Goal: Task Accomplishment & Management: Use online tool/utility

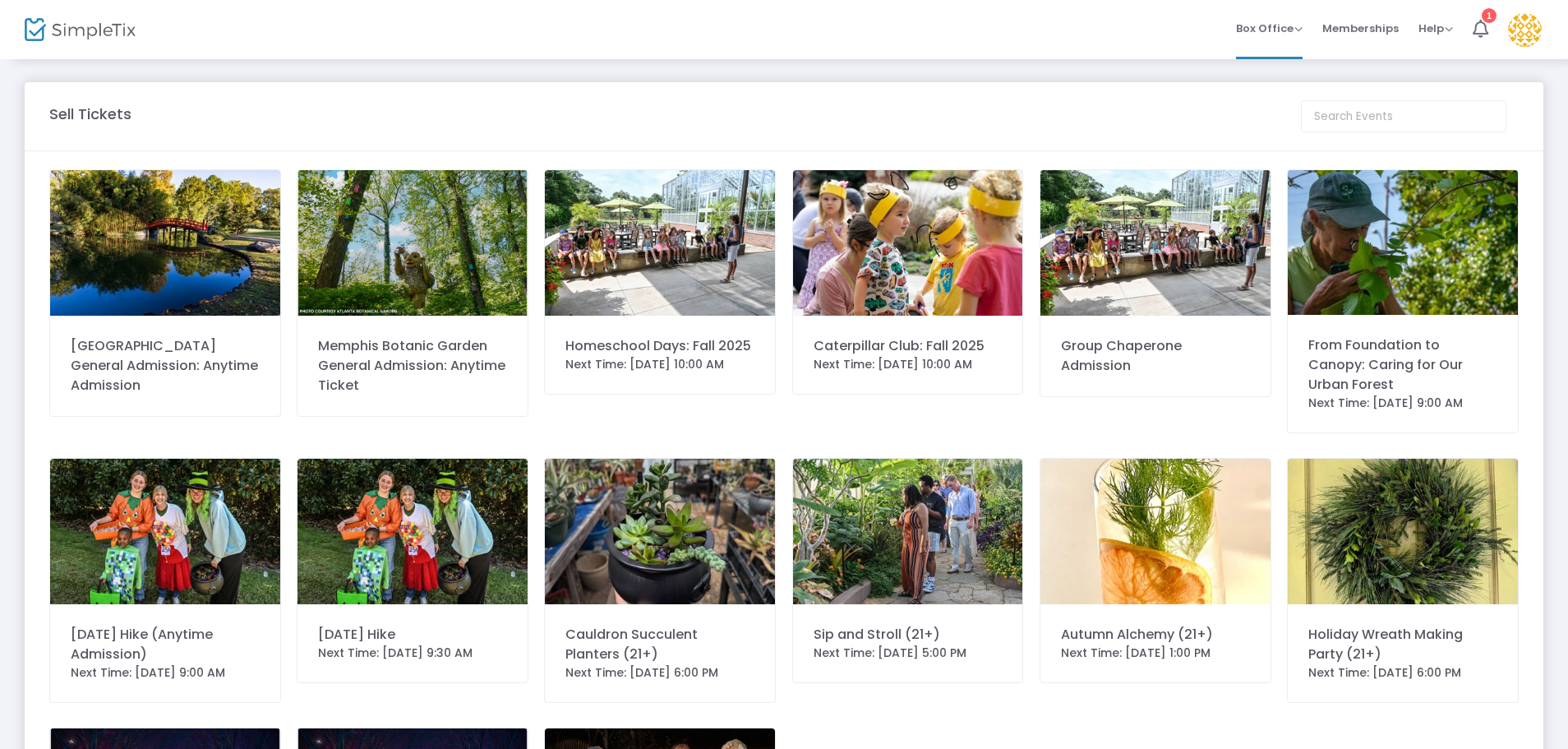
click at [466, 532] on img at bounding box center [412, 532] width 230 height 146
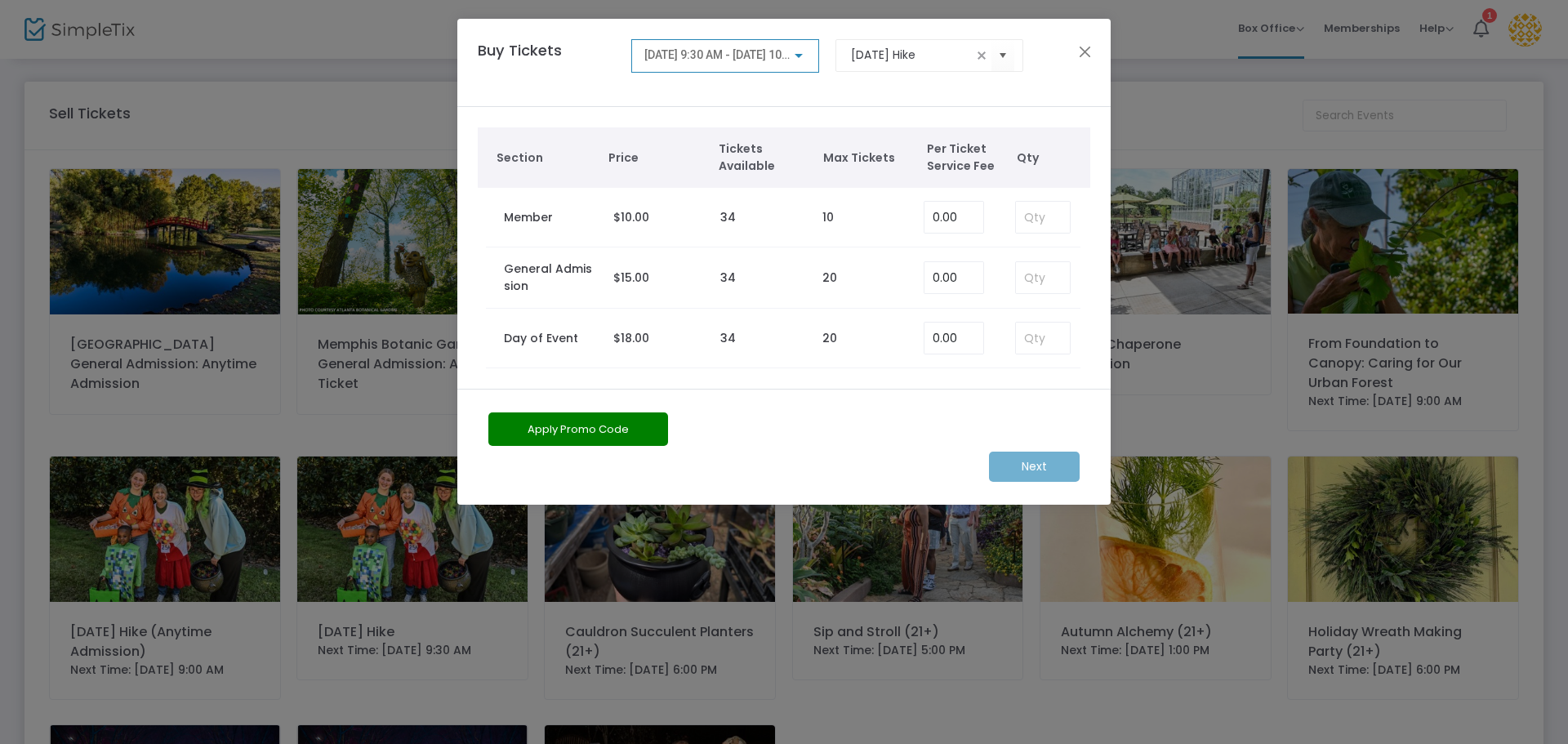
click at [801, 50] on div at bounding box center [798, 56] width 14 height 14
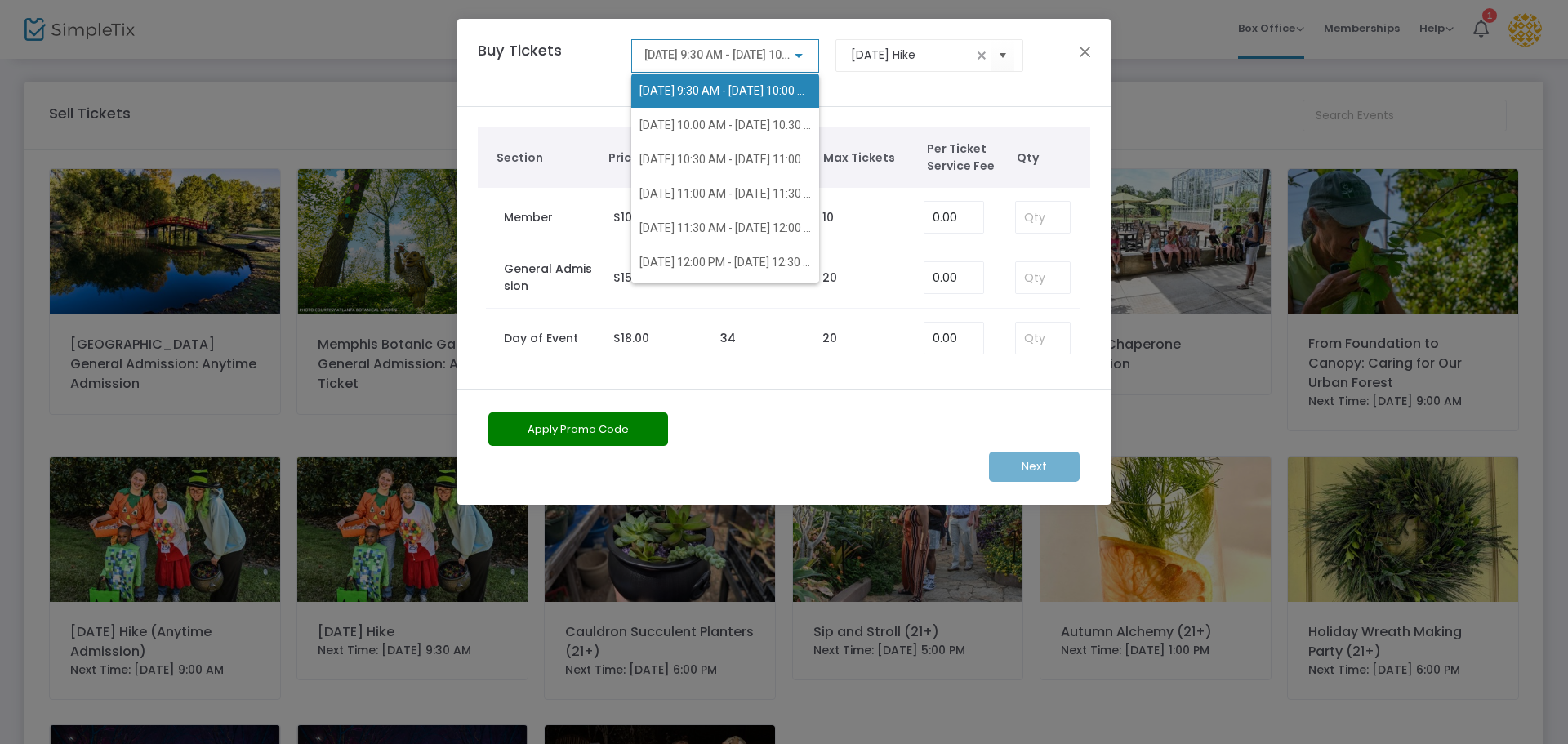
click at [755, 80] on span "[DATE] 9:30 AM - [DATE] 10:00 AM" at bounding box center [726, 91] width 172 height 35
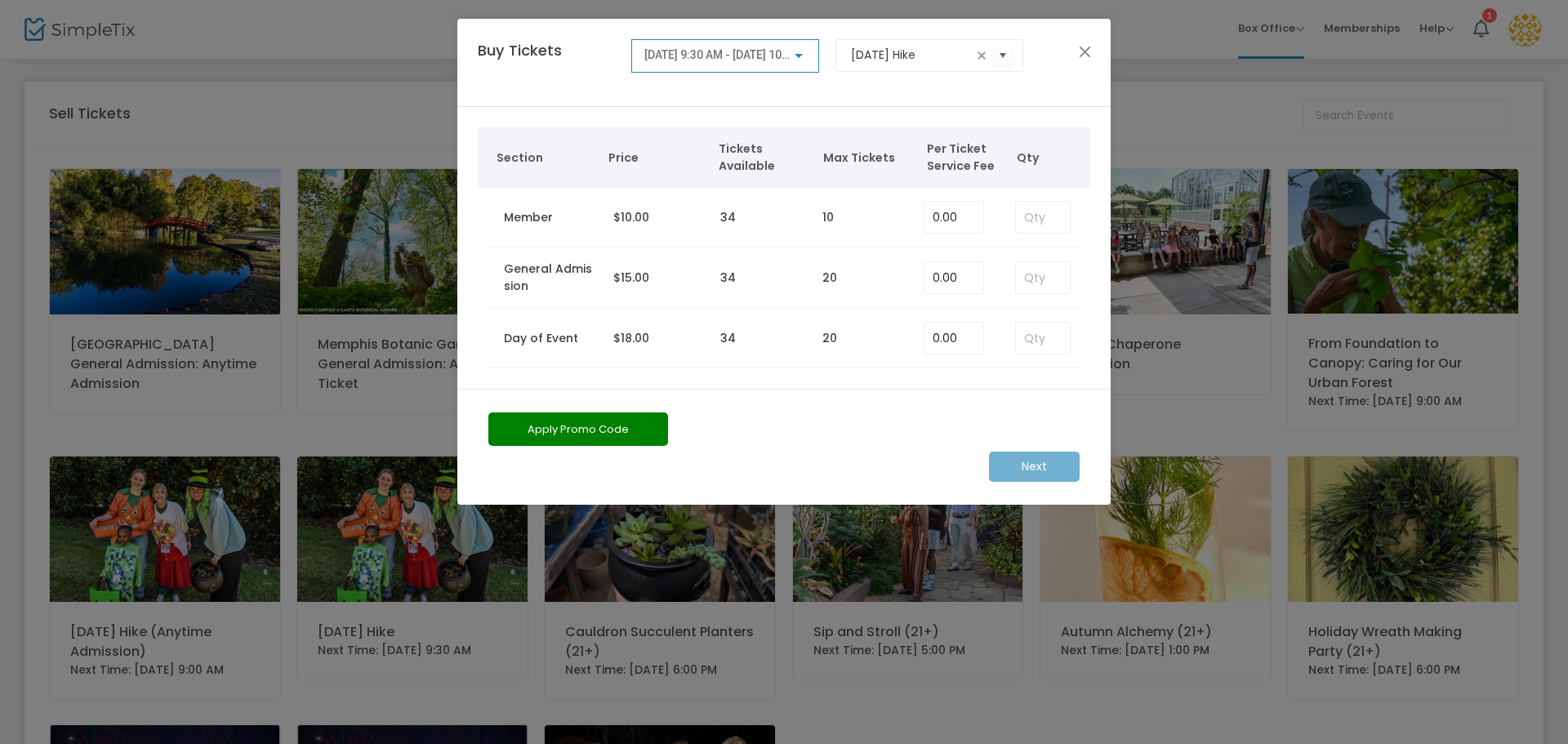
click at [767, 60] on span "[DATE] 9:30 AM - [DATE] 10:00 AM" at bounding box center [730, 55] width 173 height 14
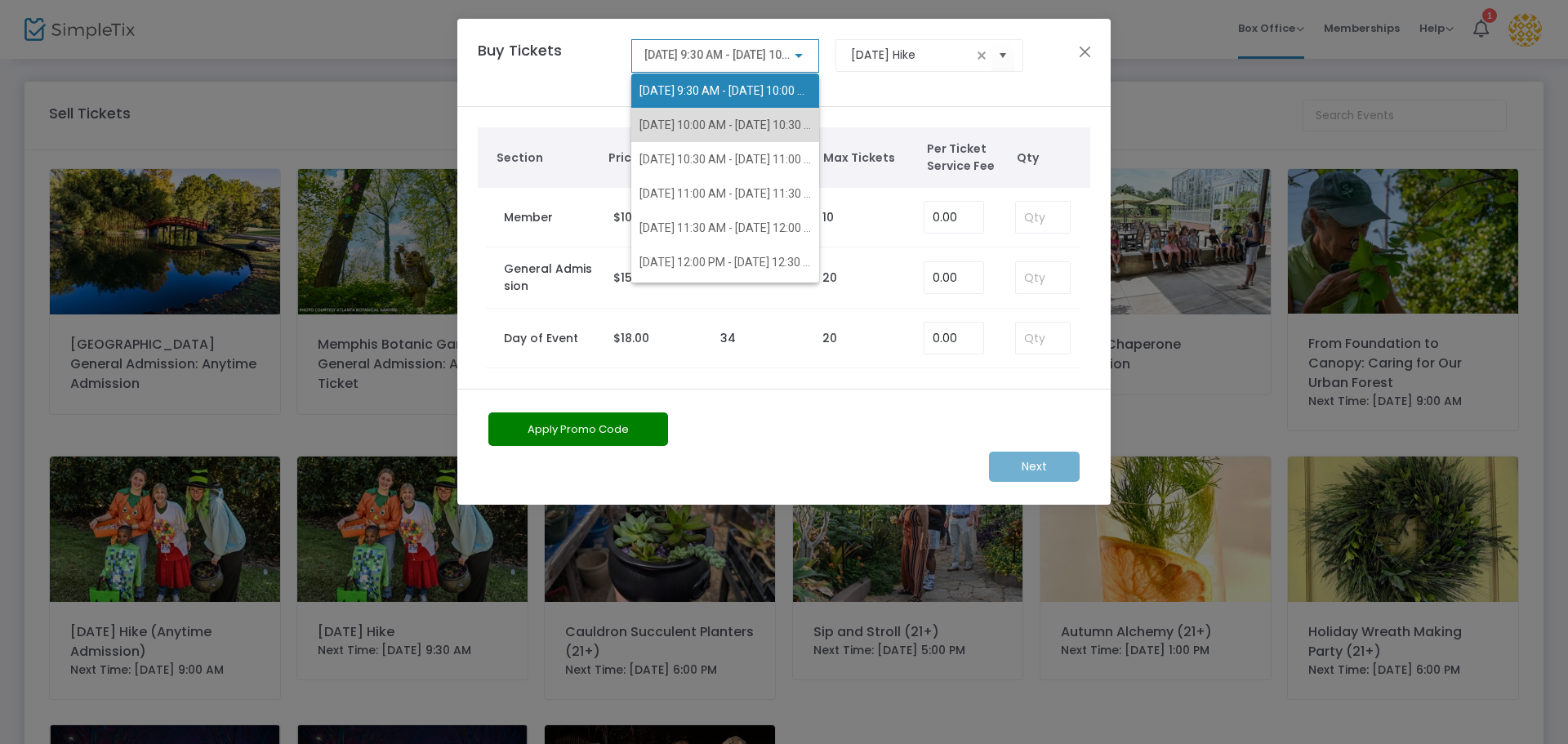
click at [751, 117] on span "[DATE] 10:00 AM - [DATE] 10:30 AM" at bounding box center [726, 126] width 172 height 35
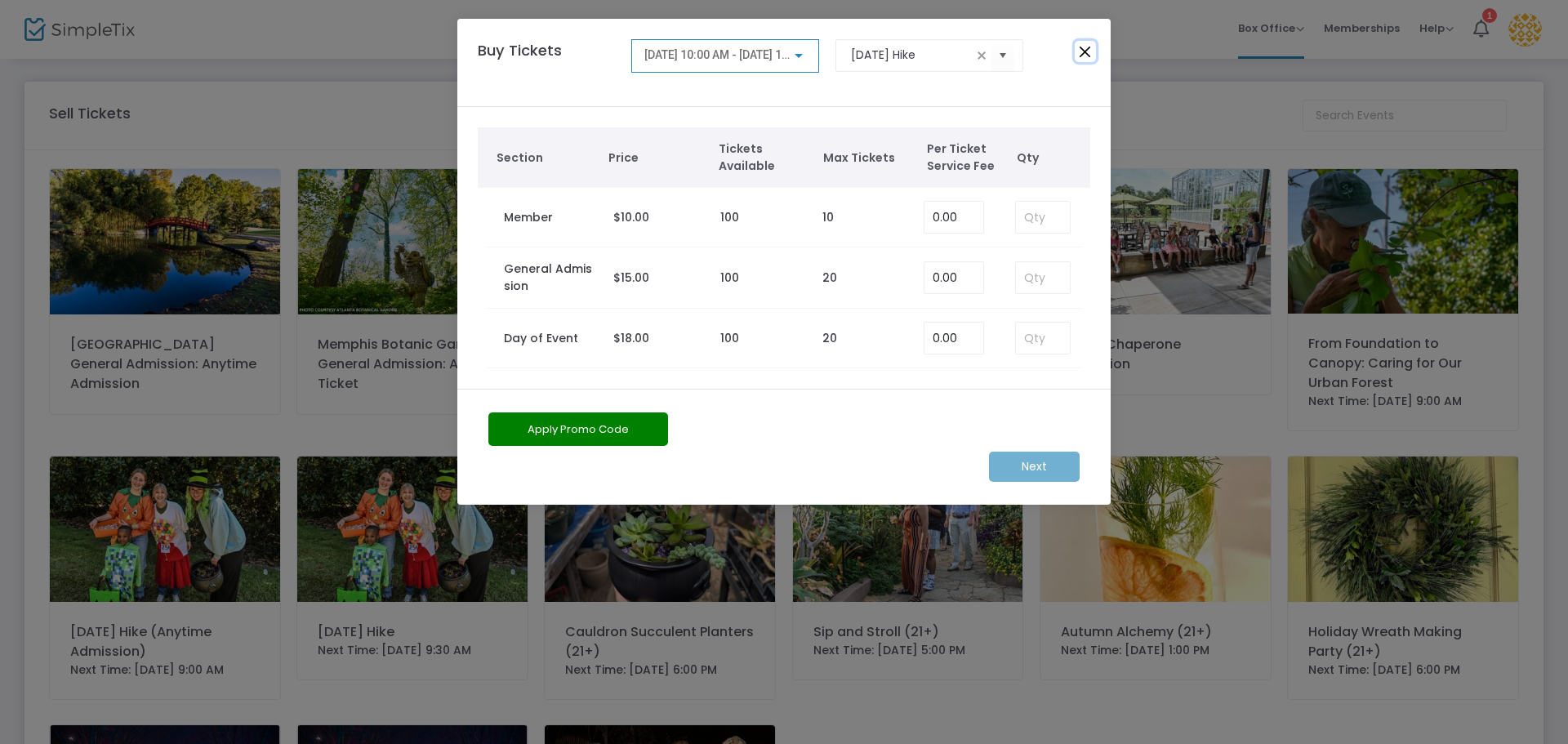
click at [1086, 53] on button "Close" at bounding box center [1086, 51] width 21 height 21
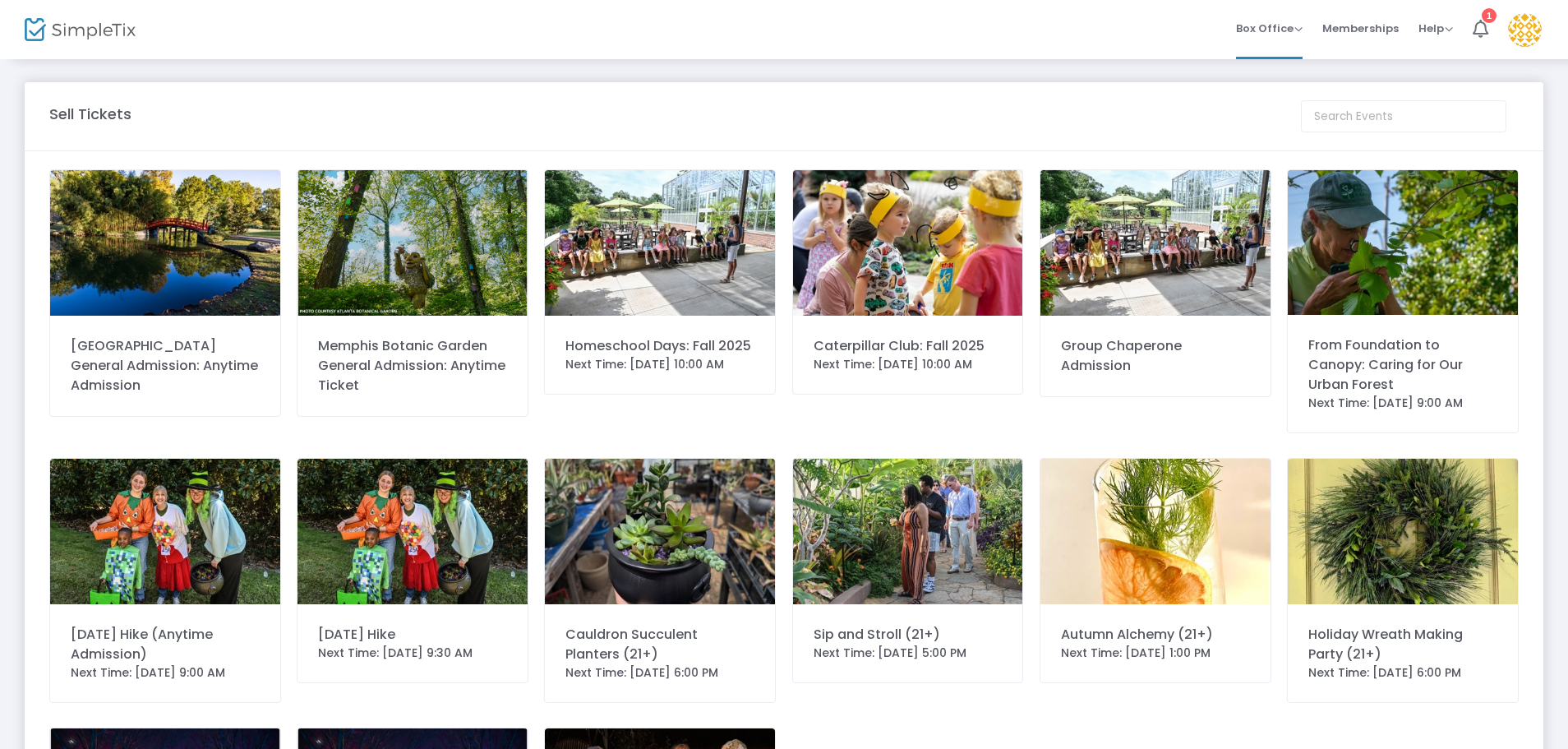
drag, startPoint x: 168, startPoint y: 524, endPoint x: 186, endPoint y: 516, distance: 19.7
click at [171, 523] on img at bounding box center [165, 532] width 230 height 146
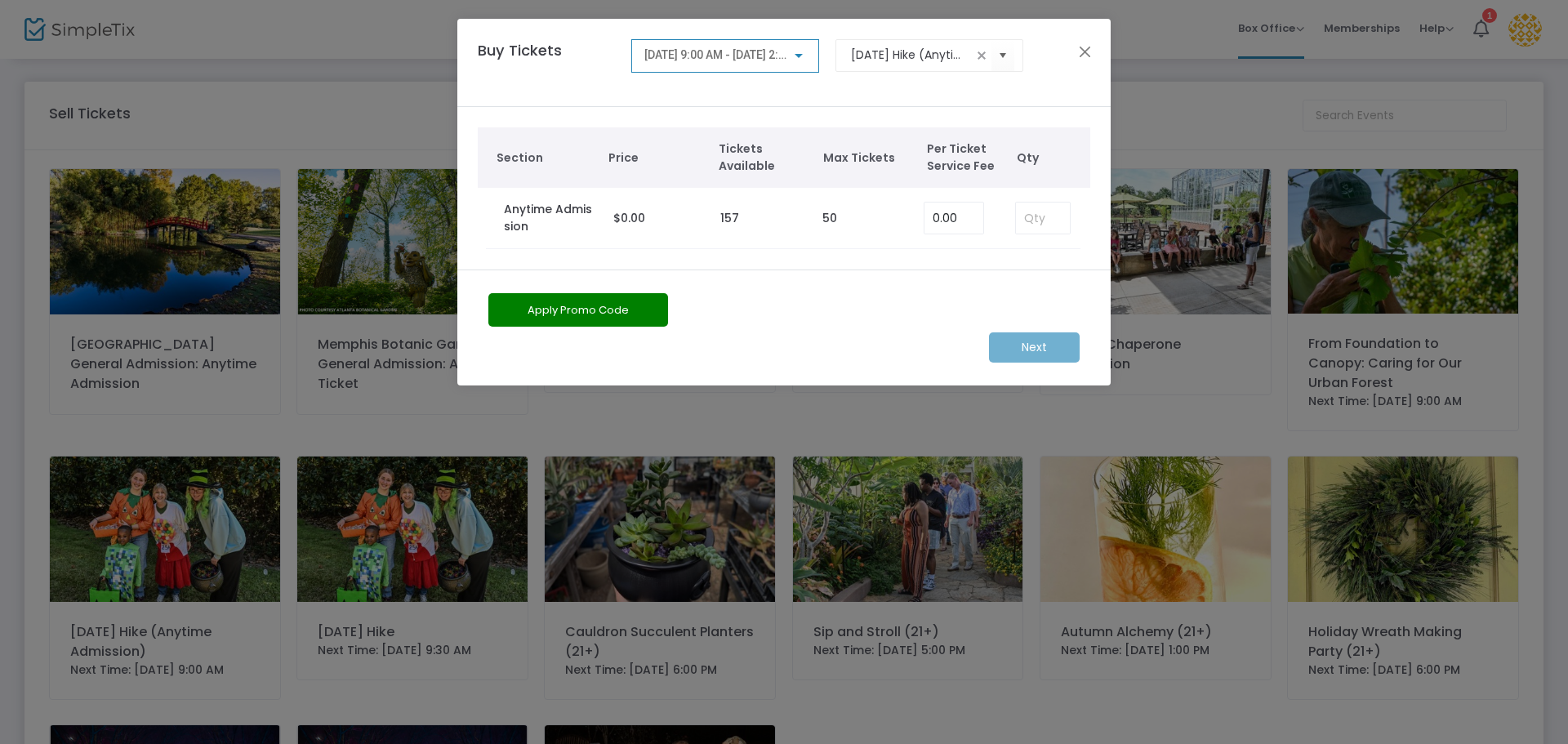
click at [747, 57] on span "[DATE] 9:00 AM - [DATE] 2:00 PM" at bounding box center [727, 55] width 166 height 14
click at [754, 51] on div "[DATE] 9:00 AM - [DATE] 2:00 PM" at bounding box center [724, 78] width 185 height 59
click at [1087, 50] on div at bounding box center [784, 372] width 1568 height 744
click at [1088, 49] on button "Close" at bounding box center [1086, 51] width 21 height 21
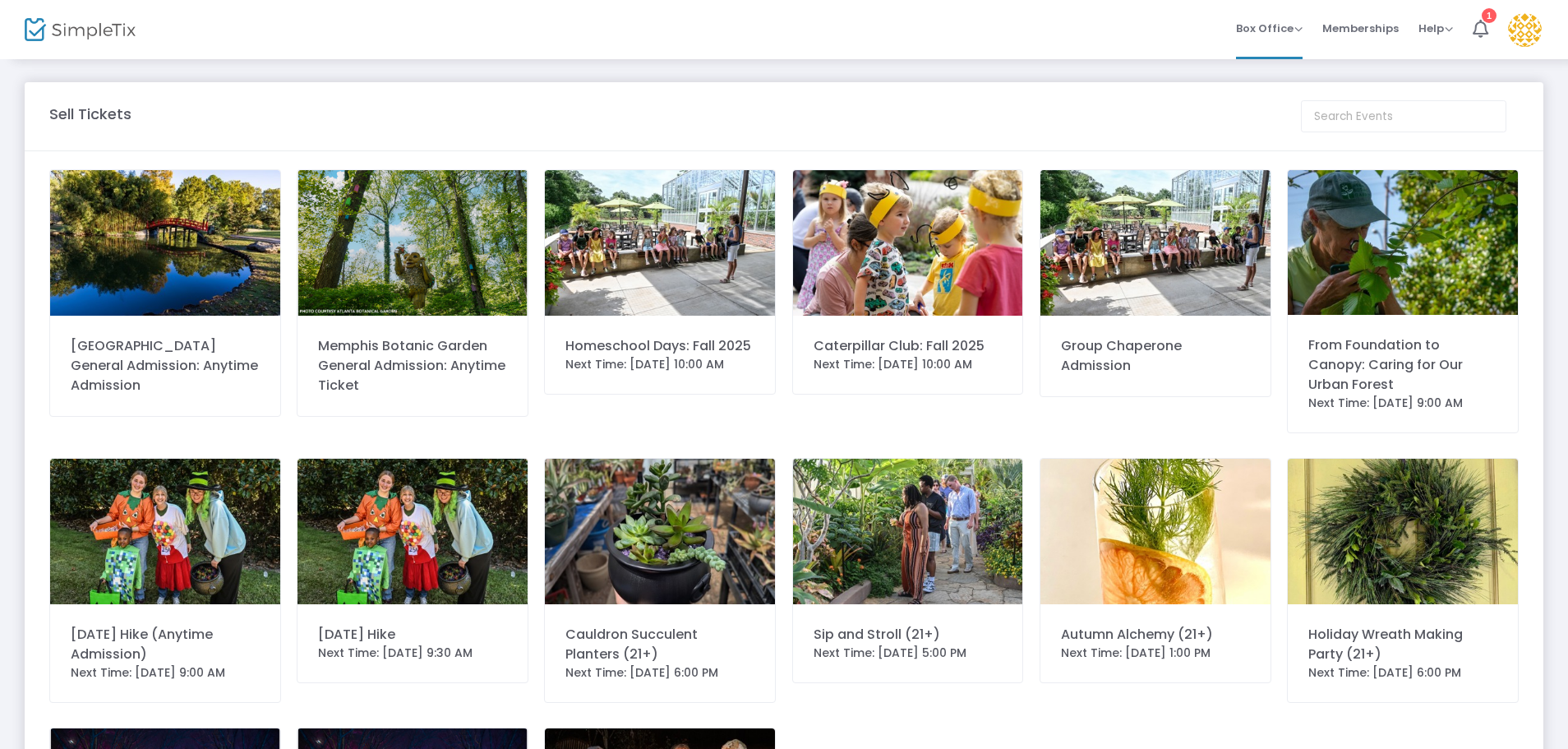
click at [426, 501] on img at bounding box center [412, 532] width 230 height 146
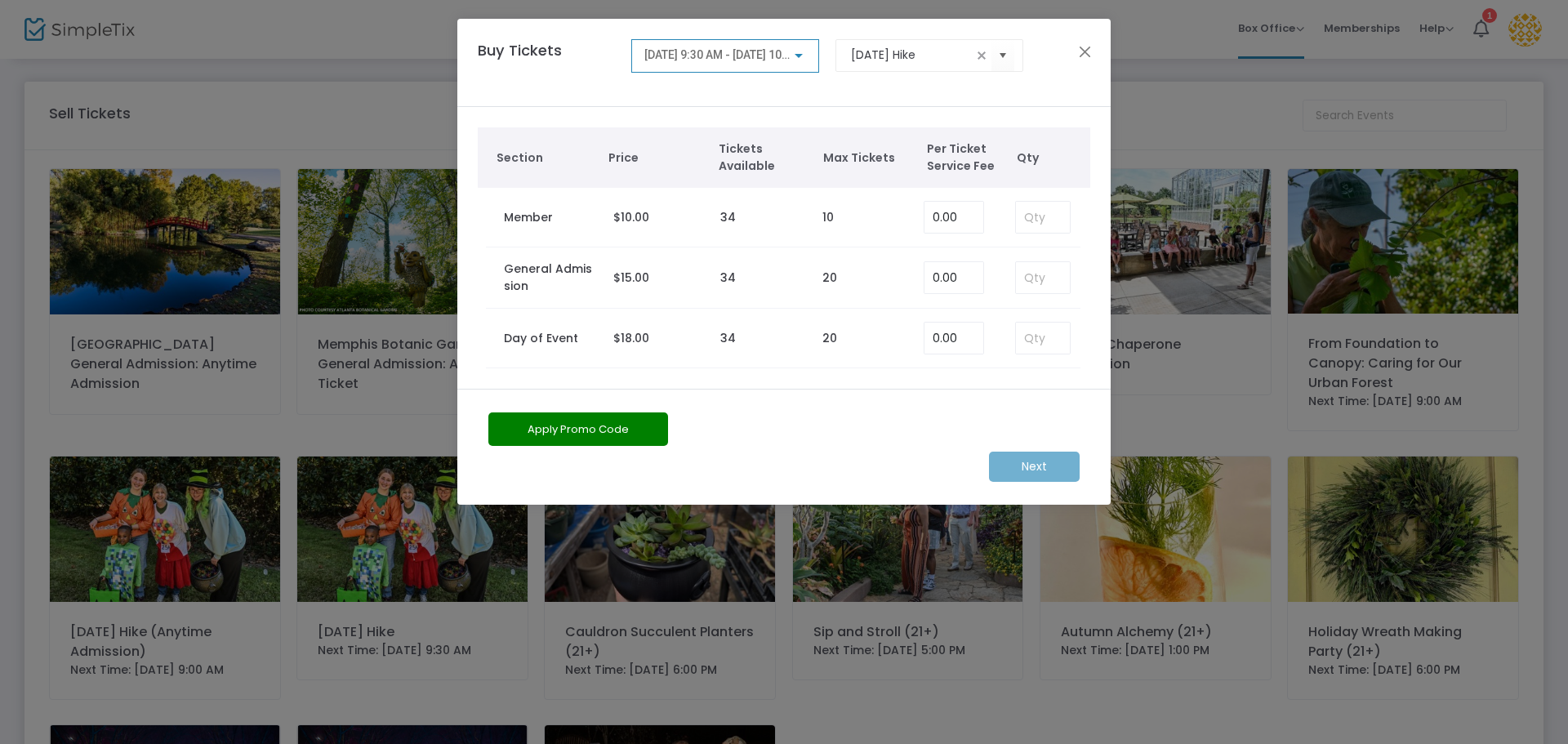
click at [804, 58] on div at bounding box center [798, 56] width 14 height 14
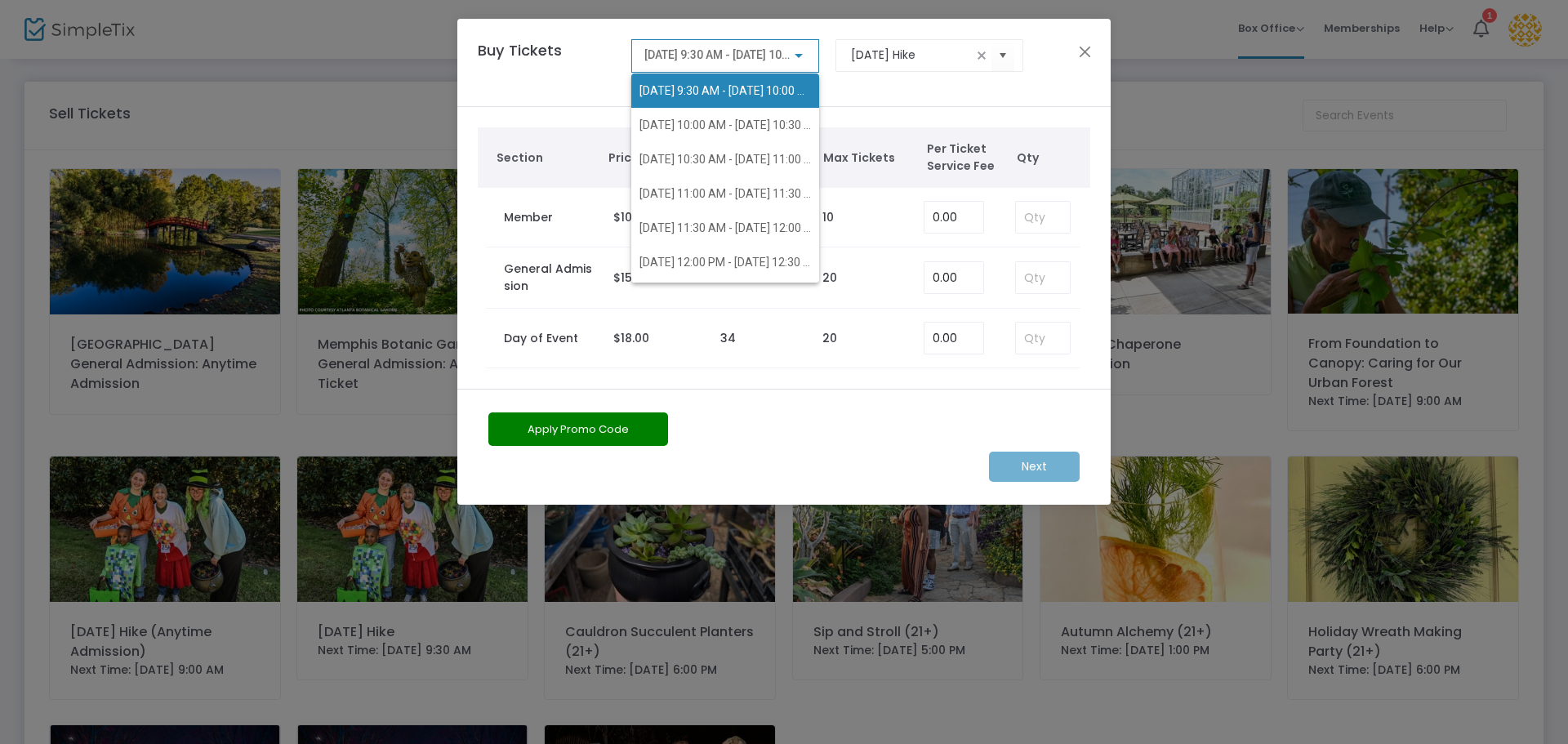
click at [1082, 53] on div at bounding box center [784, 372] width 1568 height 744
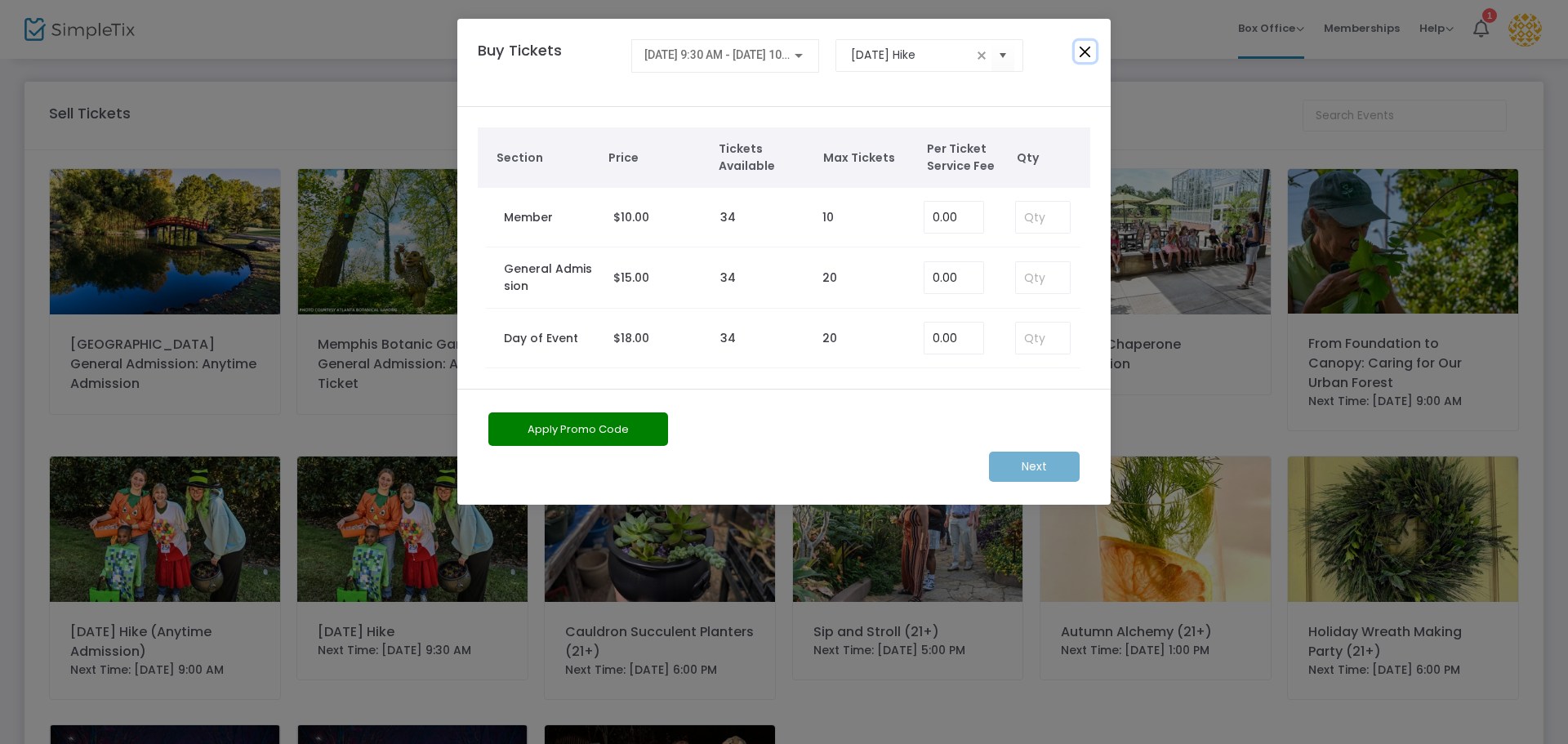
click at [1083, 42] on button "Close" at bounding box center [1086, 51] width 21 height 21
